Goal: Information Seeking & Learning: Learn about a topic

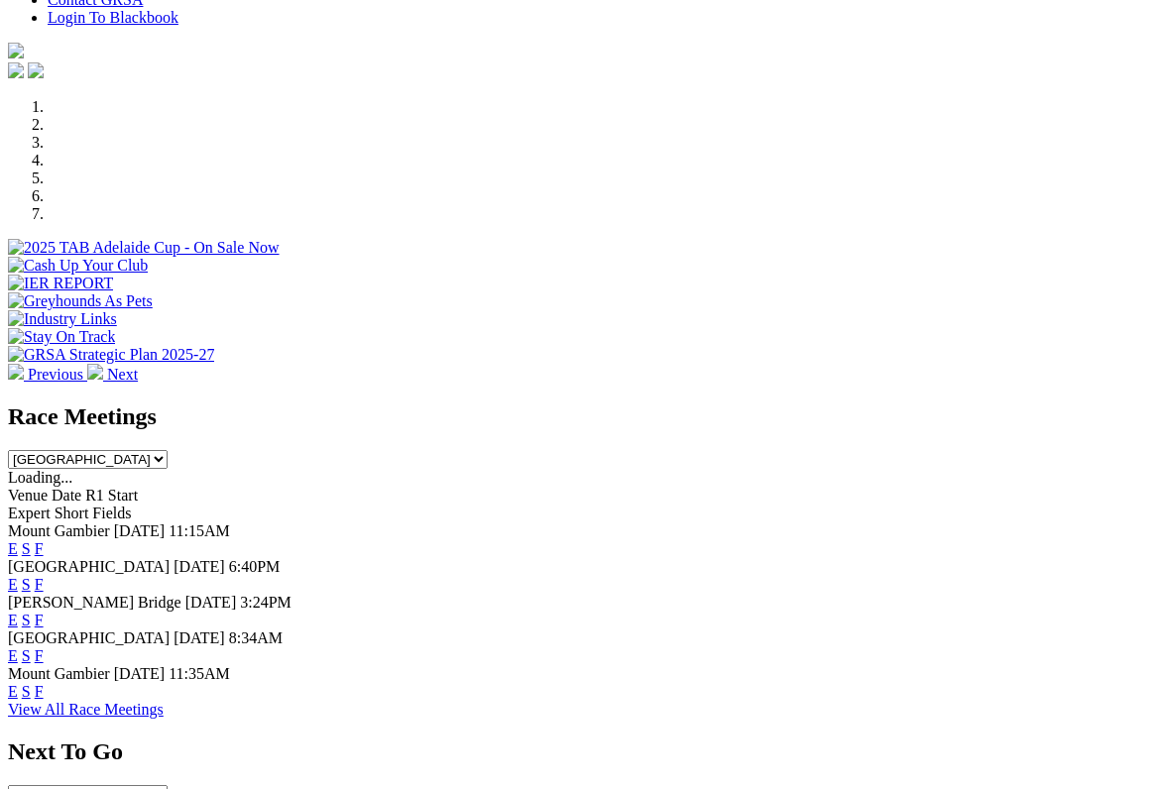
scroll to position [525, 0]
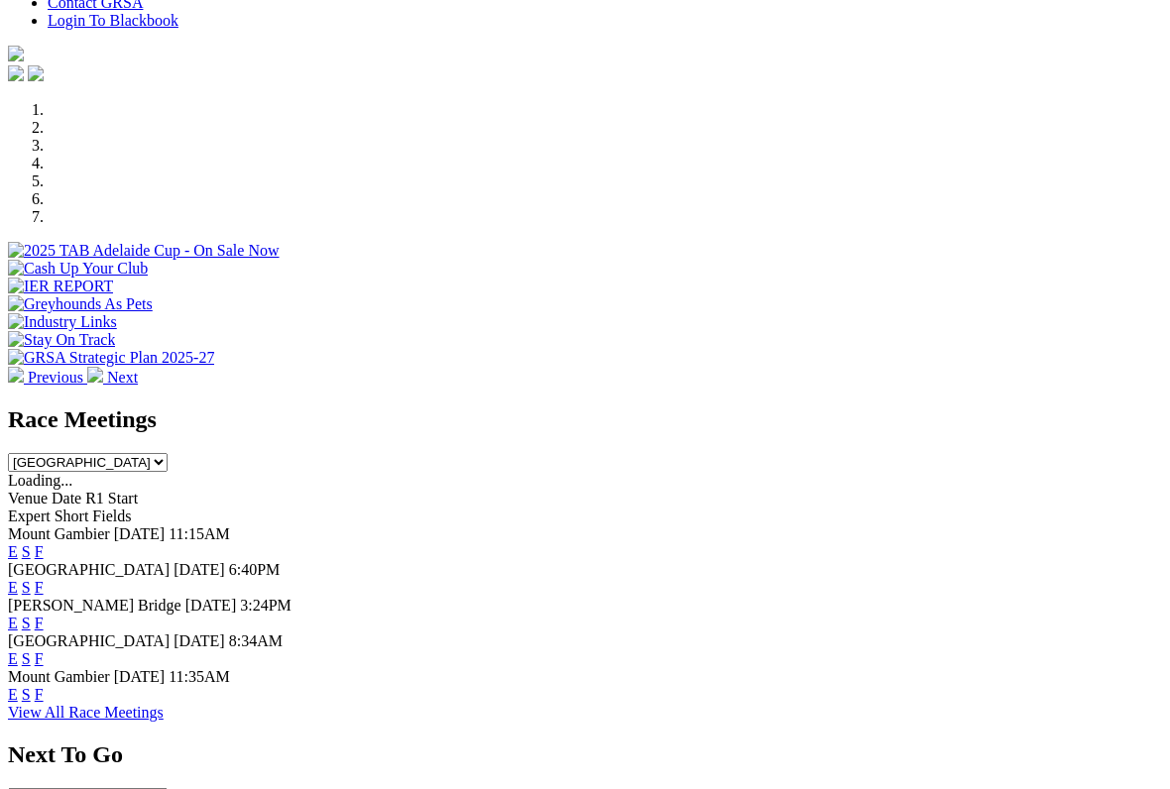
click at [18, 543] on link "E" at bounding box center [13, 551] width 10 height 17
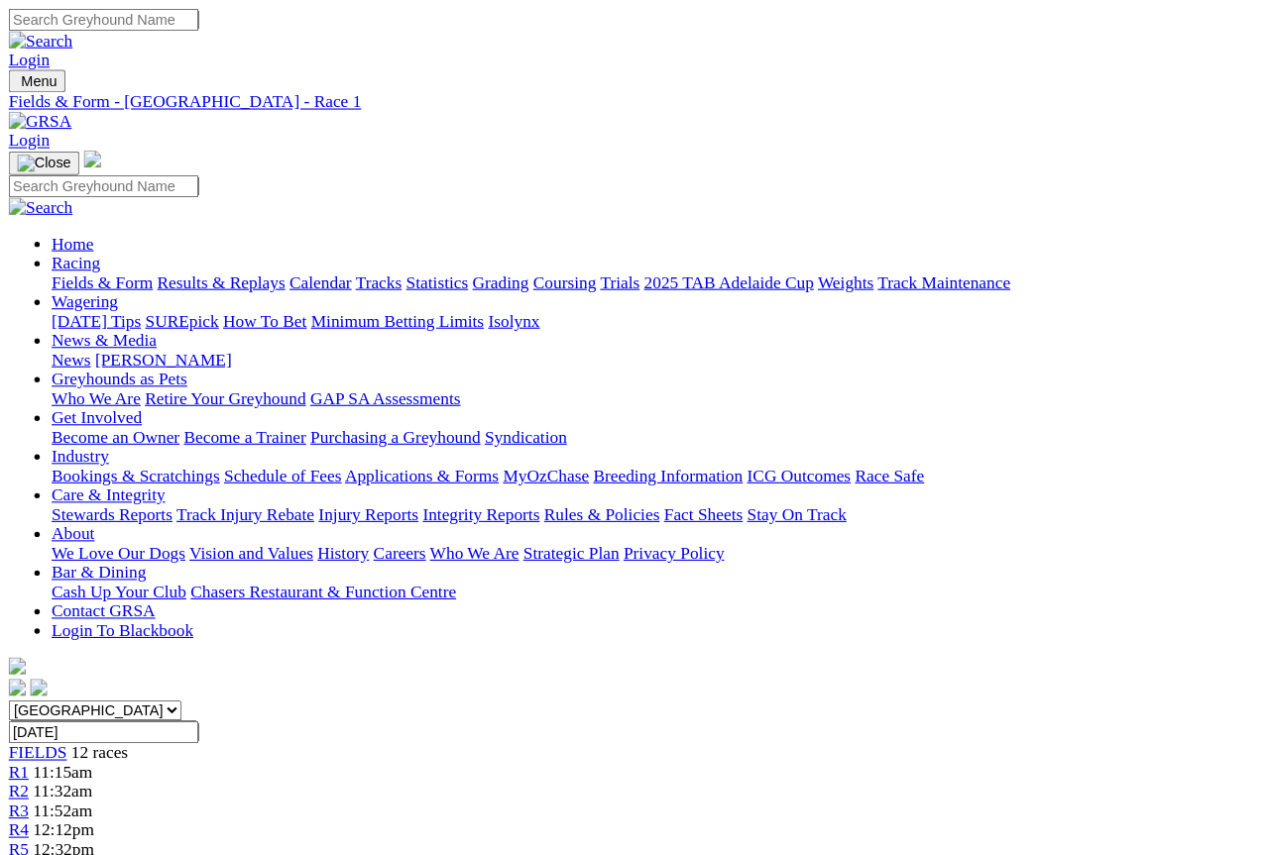
scroll to position [2, 0]
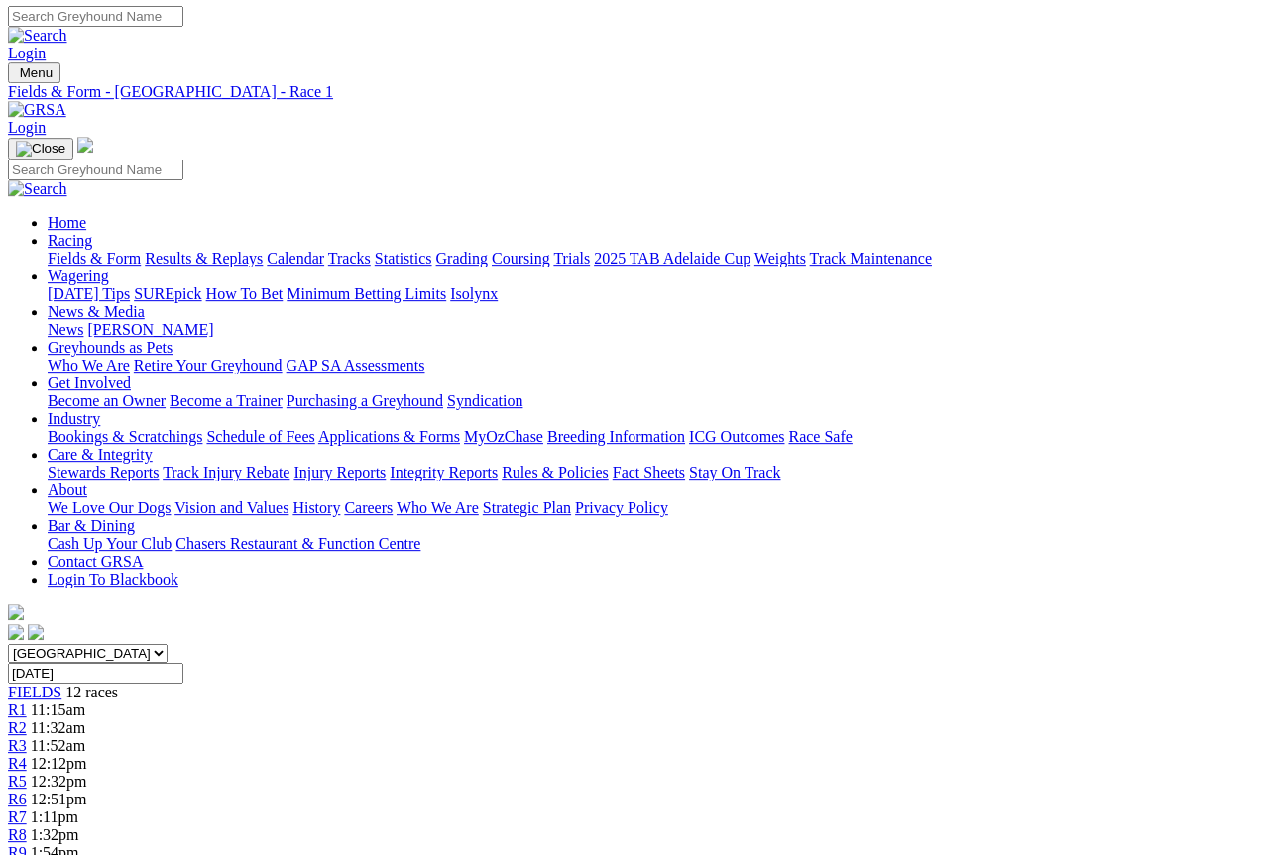
click at [27, 720] on span "R2" at bounding box center [17, 728] width 19 height 17
click at [27, 737] on link "R3" at bounding box center [17, 745] width 19 height 17
click at [88, 252] on link "Fields & Form" at bounding box center [94, 260] width 93 height 17
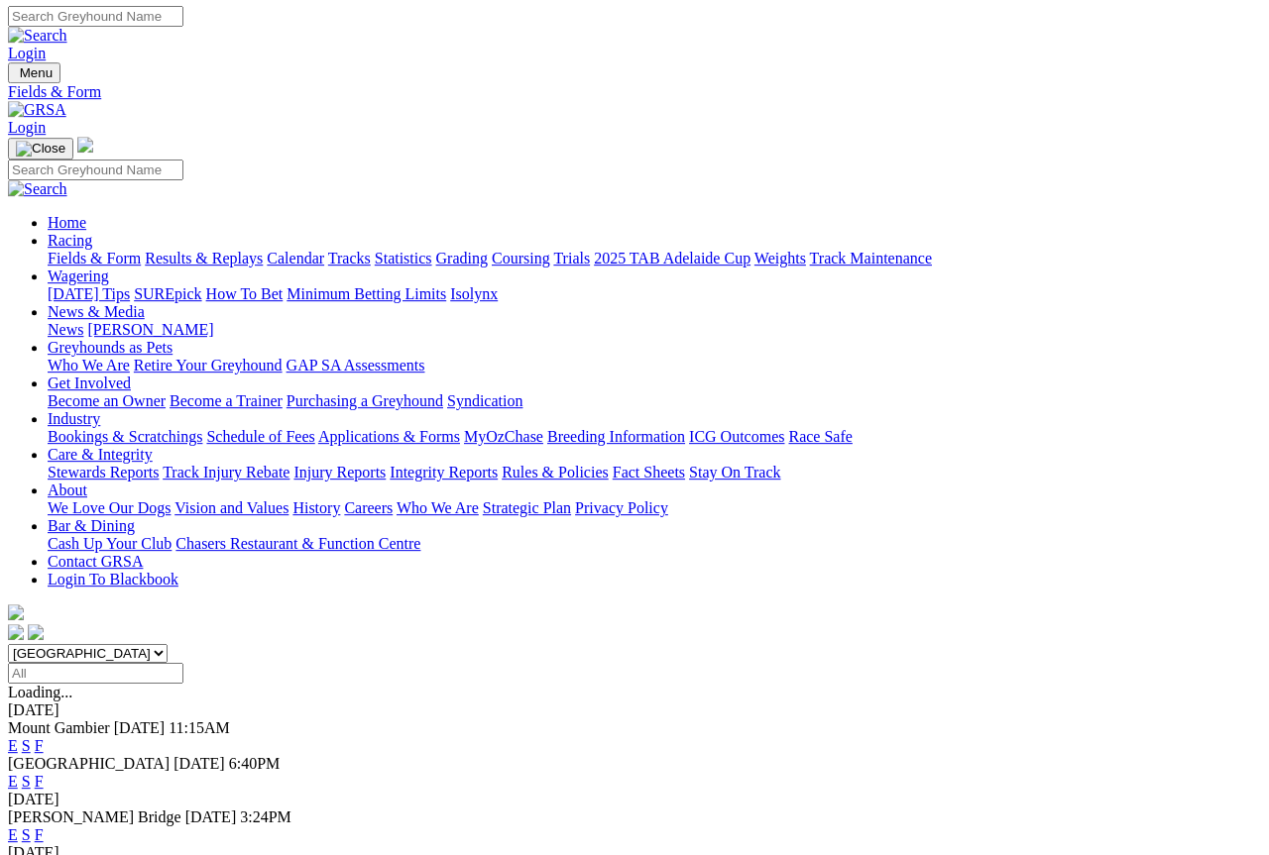
scroll to position [2, 0]
click at [31, 737] on link "S" at bounding box center [26, 745] width 9 height 17
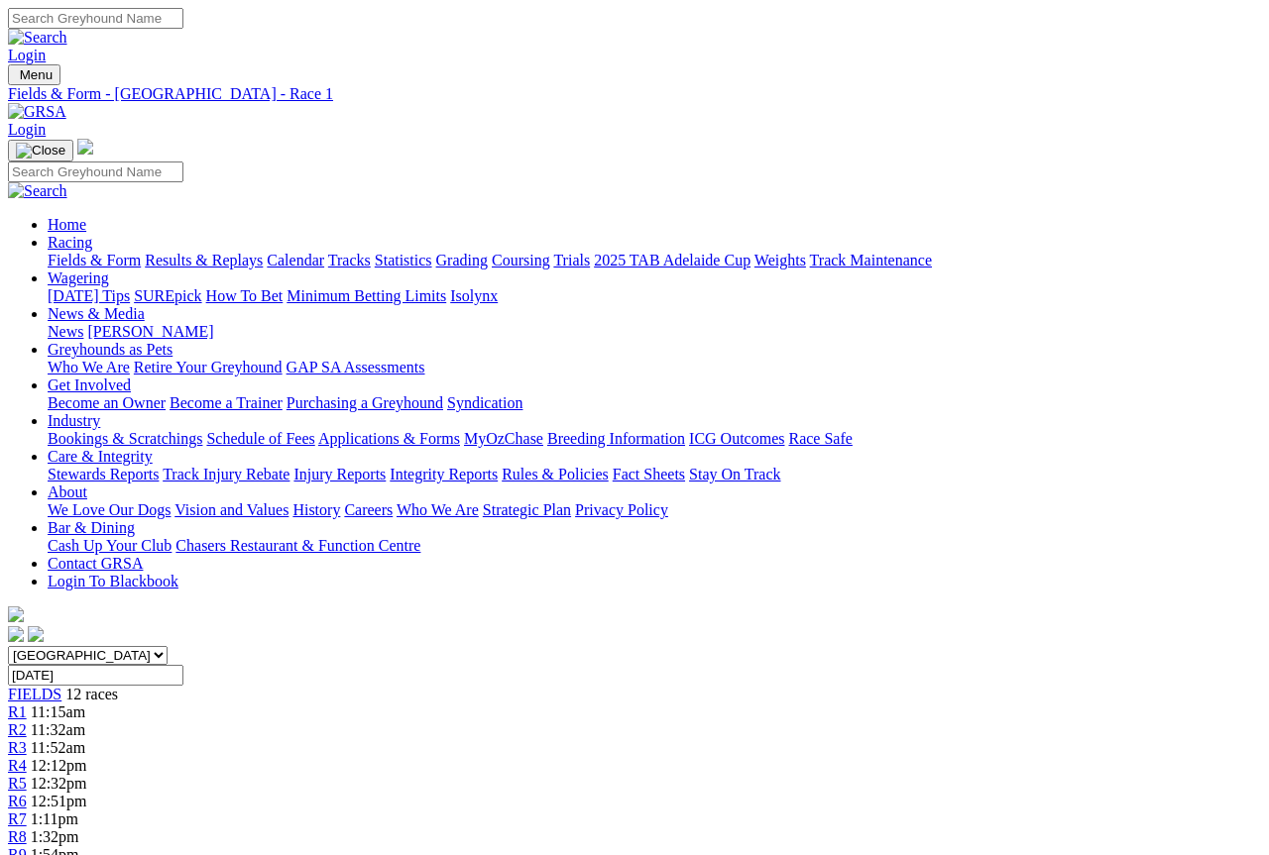
scroll to position [2, 0]
click at [27, 737] on span "R3" at bounding box center [17, 745] width 19 height 17
click at [74, 252] on link "Fields & Form" at bounding box center [94, 260] width 93 height 17
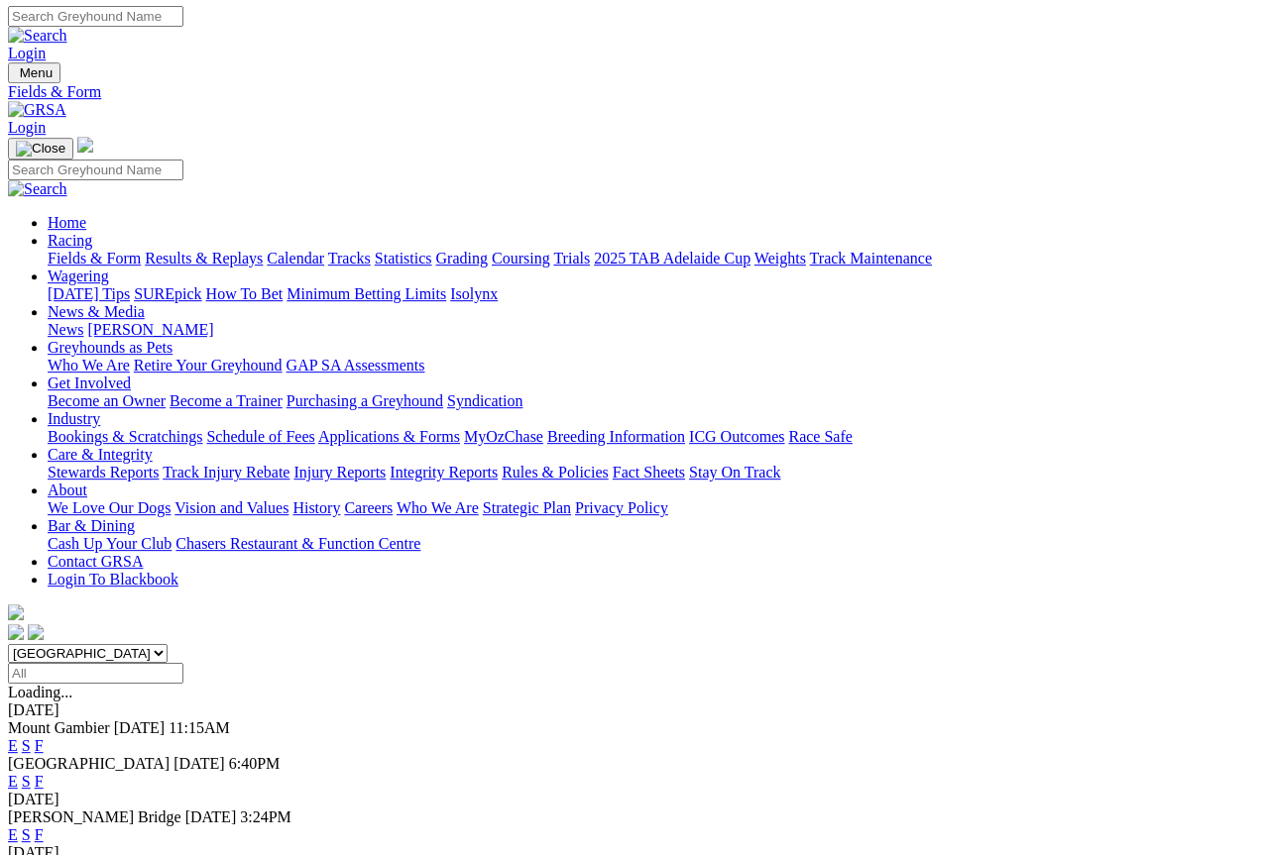
scroll to position [2, 0]
click at [44, 737] on link "F" at bounding box center [39, 745] width 9 height 17
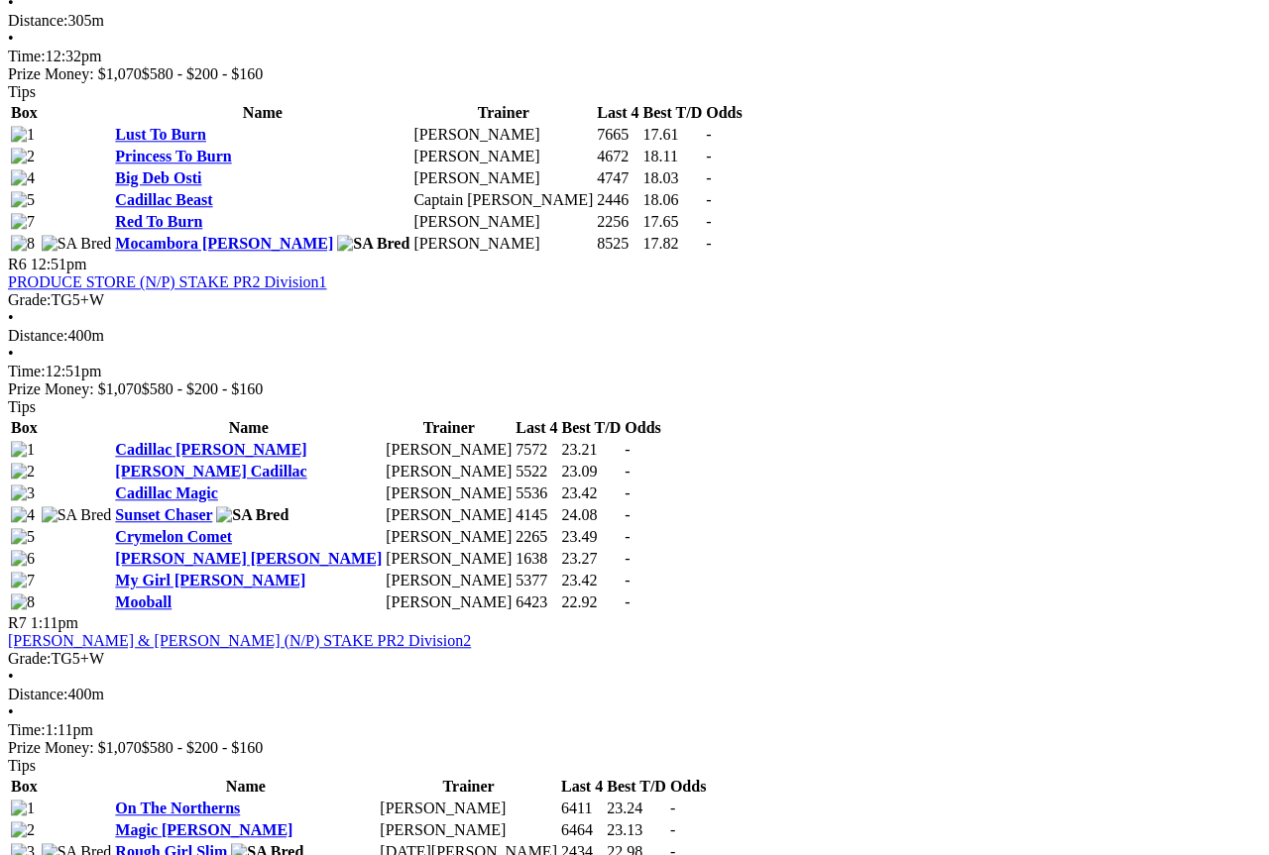
scroll to position [2501, 0]
